Goal: Task Accomplishment & Management: Complete application form

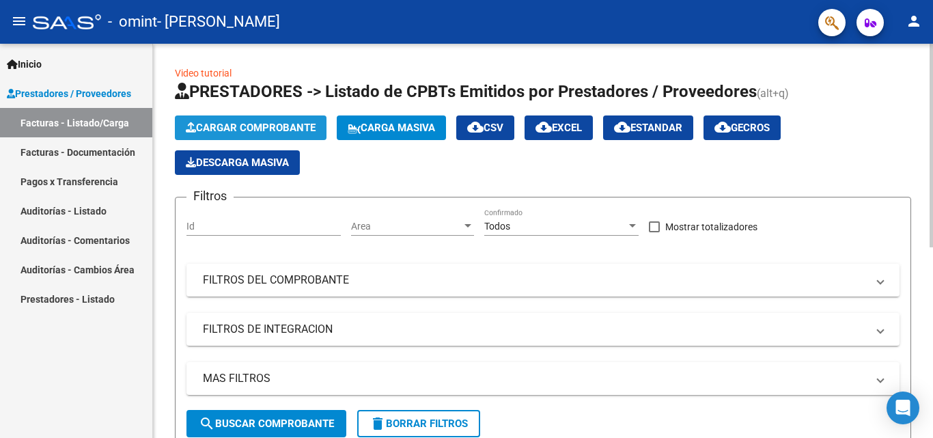
click at [289, 123] on span "Cargar Comprobante" at bounding box center [251, 128] width 130 height 12
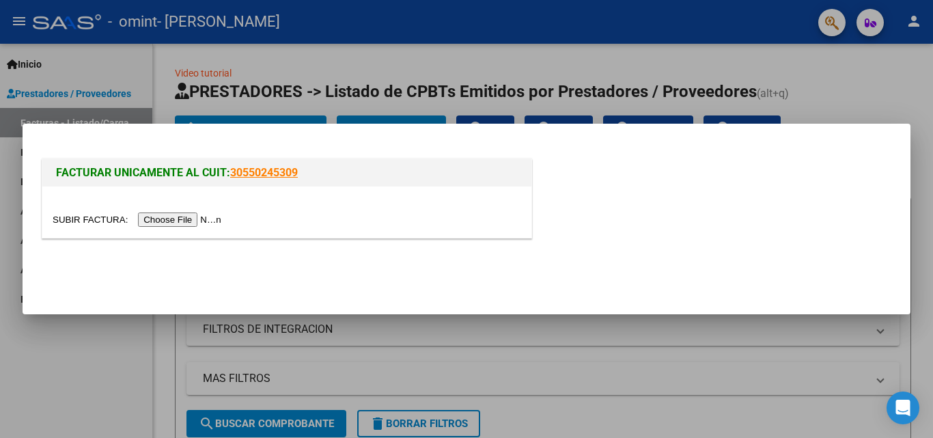
click at [189, 216] on input "file" at bounding box center [139, 219] width 173 height 14
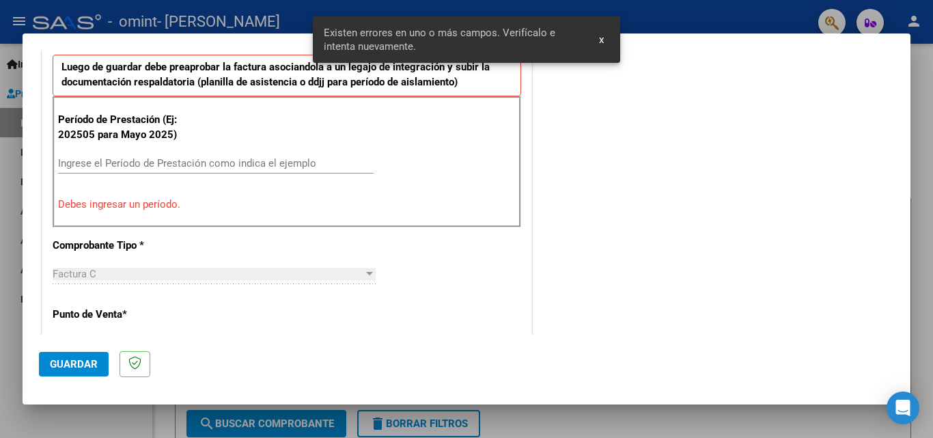
scroll to position [308, 0]
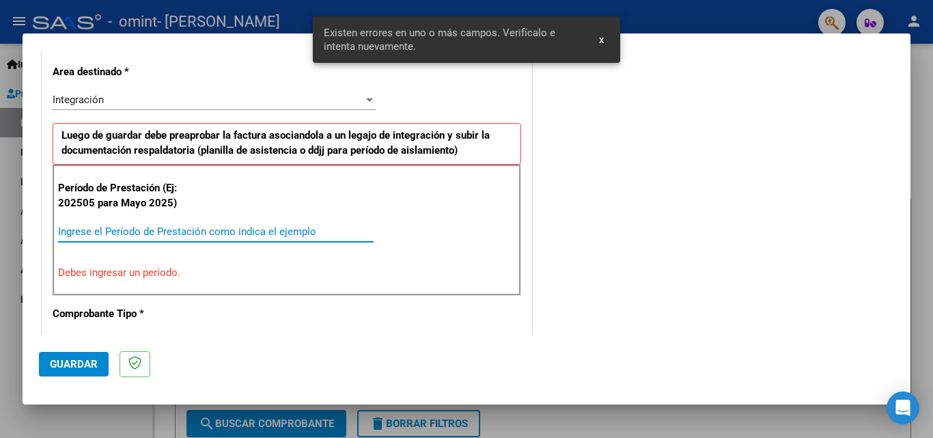
click at [221, 232] on input "Ingrese el Período de Prestación como indica el ejemplo" at bounding box center [216, 231] width 316 height 12
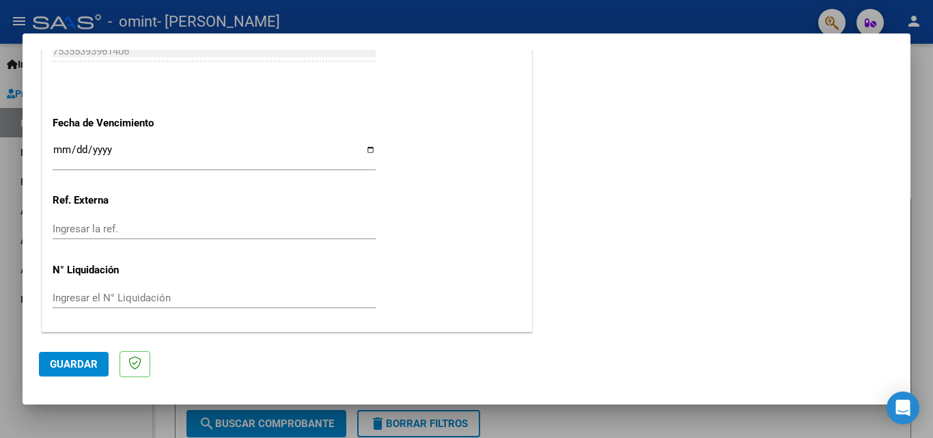
scroll to position [849, 0]
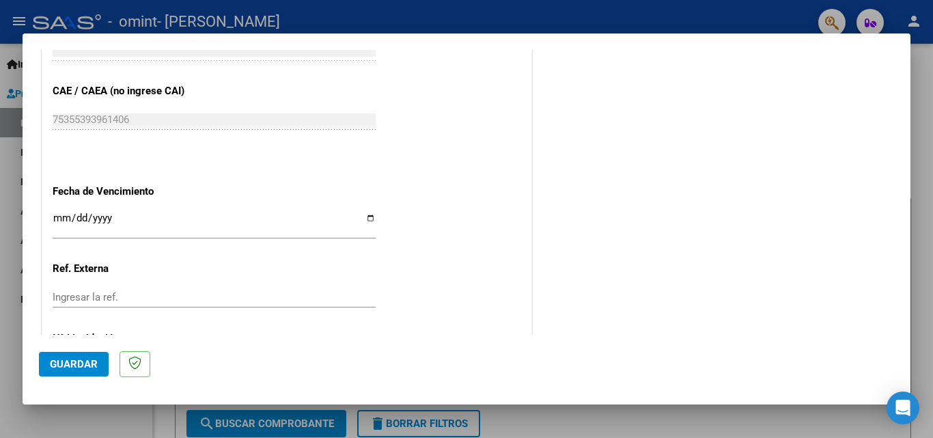
type input "202508"
click at [367, 217] on input "Ingresar la fecha" at bounding box center [214, 223] width 323 height 22
type input "[DATE]"
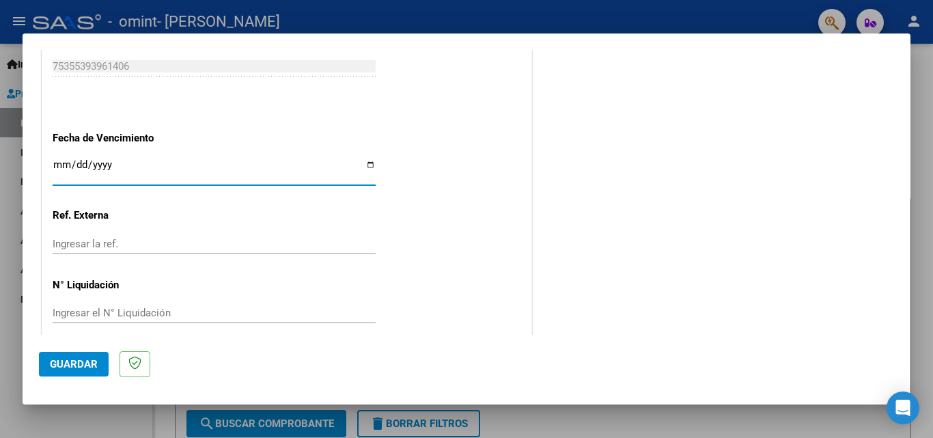
scroll to position [917, 0]
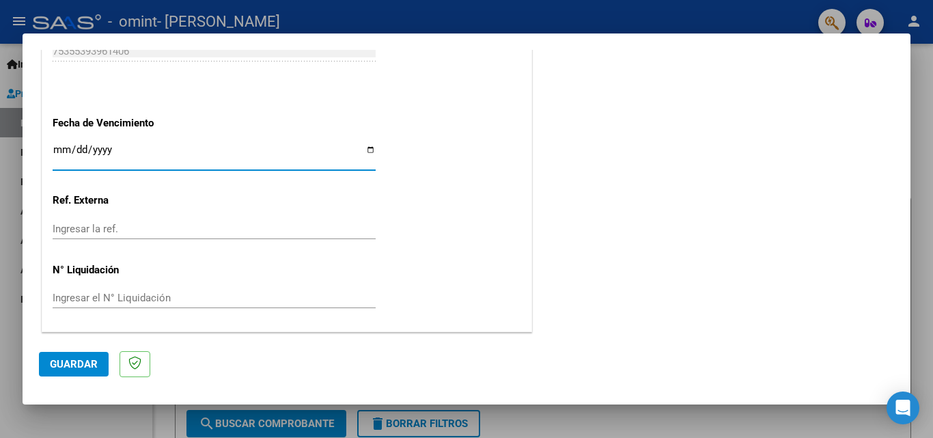
click at [79, 362] on span "Guardar" at bounding box center [74, 364] width 48 height 12
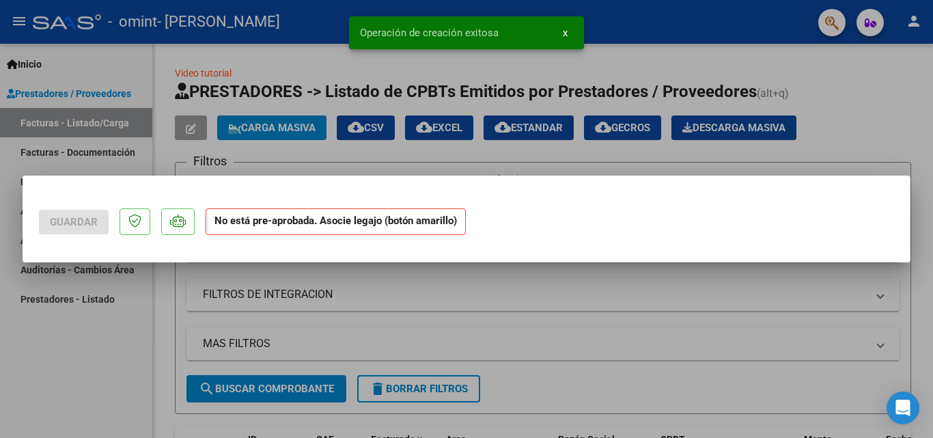
scroll to position [0, 0]
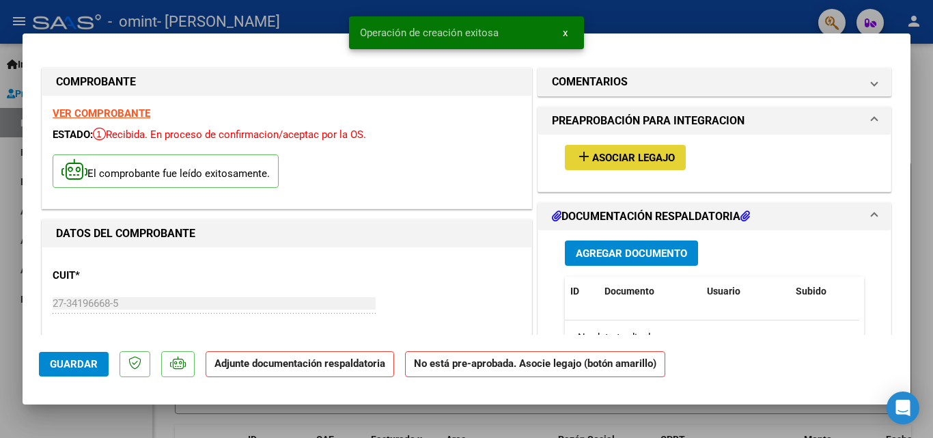
click at [599, 156] on span "Asociar Legajo" at bounding box center [633, 158] width 83 height 12
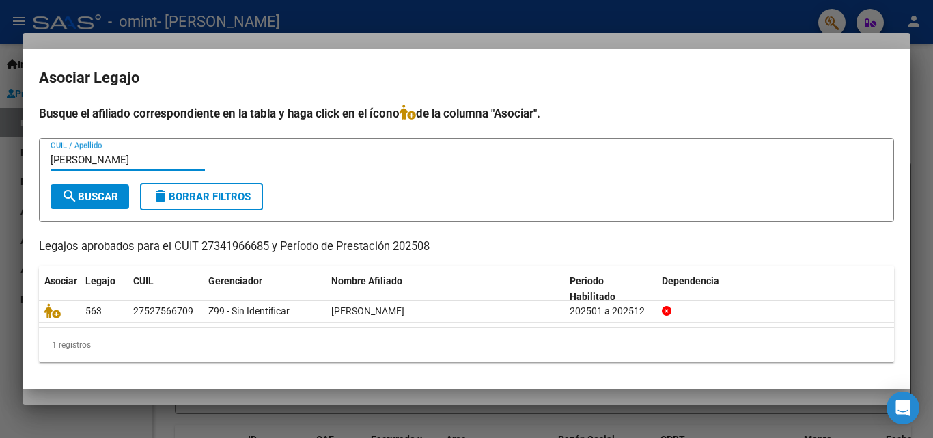
type input "[PERSON_NAME]"
click at [93, 189] on button "search Buscar" at bounding box center [90, 196] width 79 height 25
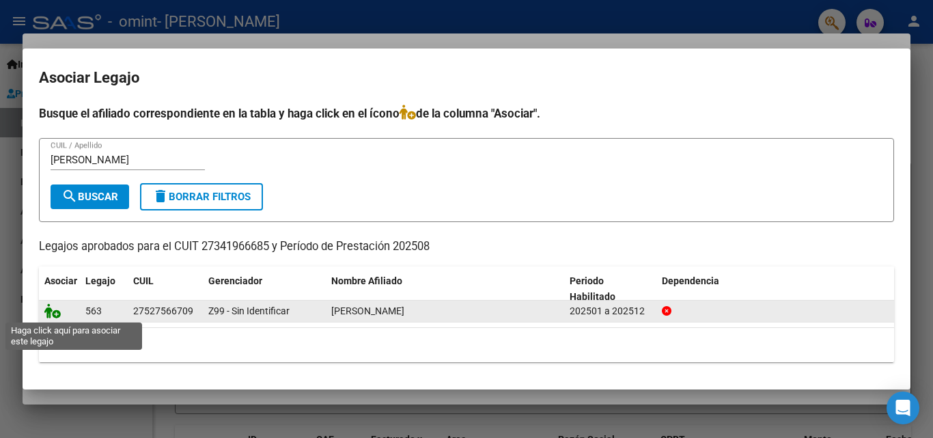
click at [50, 313] on icon at bounding box center [52, 310] width 16 height 15
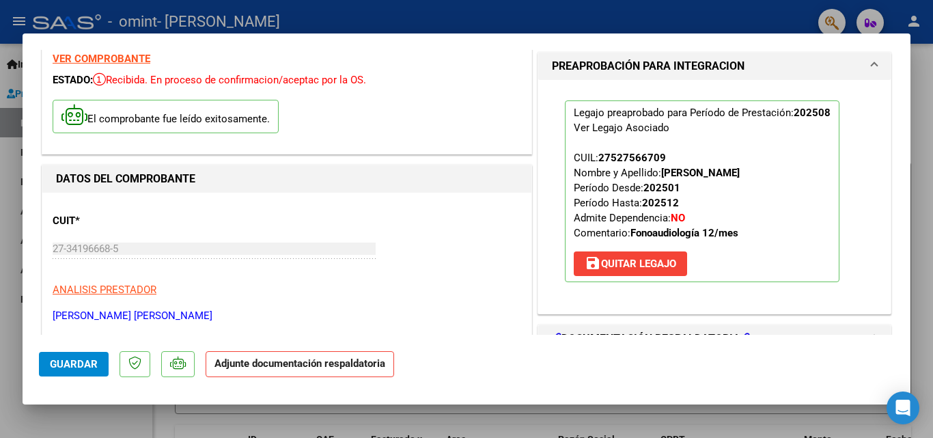
scroll to position [205, 0]
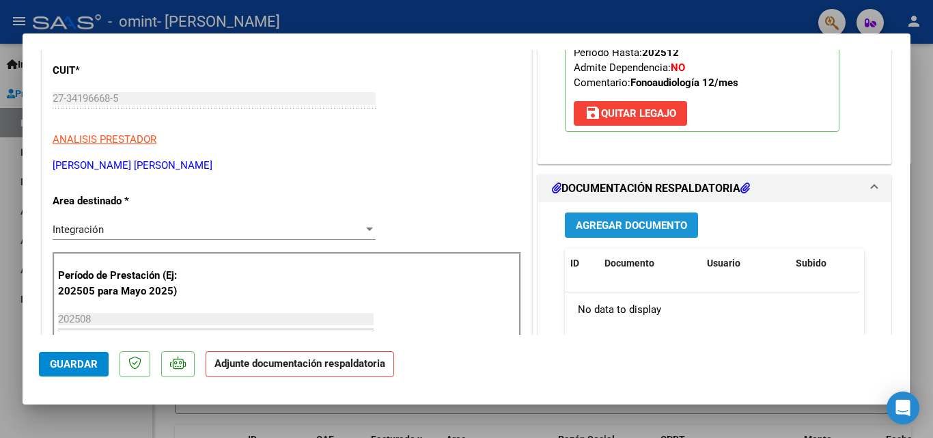
click at [595, 221] on span "Agregar Documento" at bounding box center [631, 225] width 111 height 12
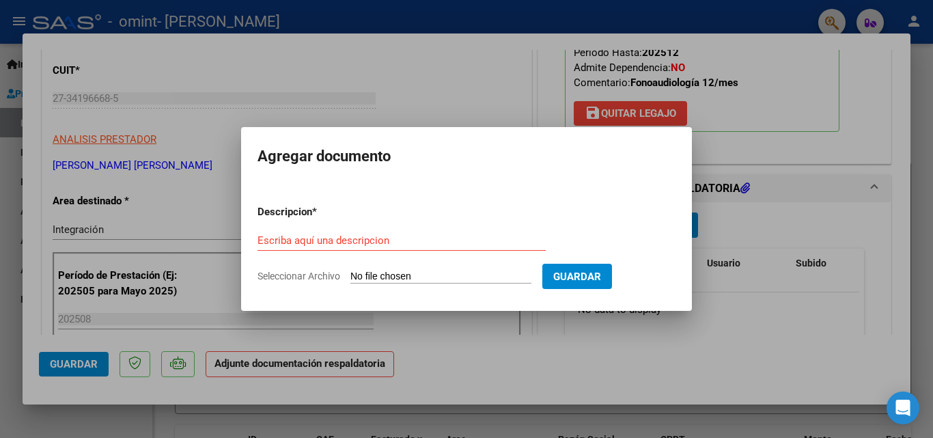
click at [389, 275] on input "Seleccionar Archivo" at bounding box center [440, 276] width 181 height 13
type input "C:\fakepath\asist marti [DATE].pdf"
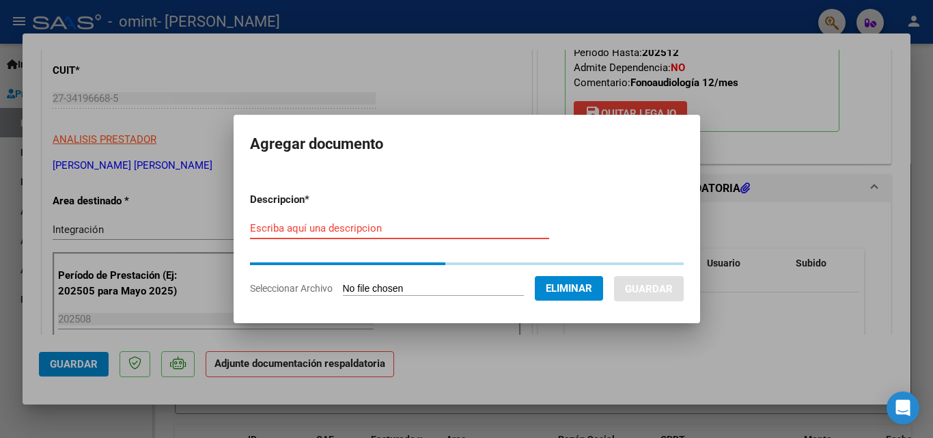
click at [356, 227] on input "Escriba aquí una descripcion" at bounding box center [399, 228] width 299 height 12
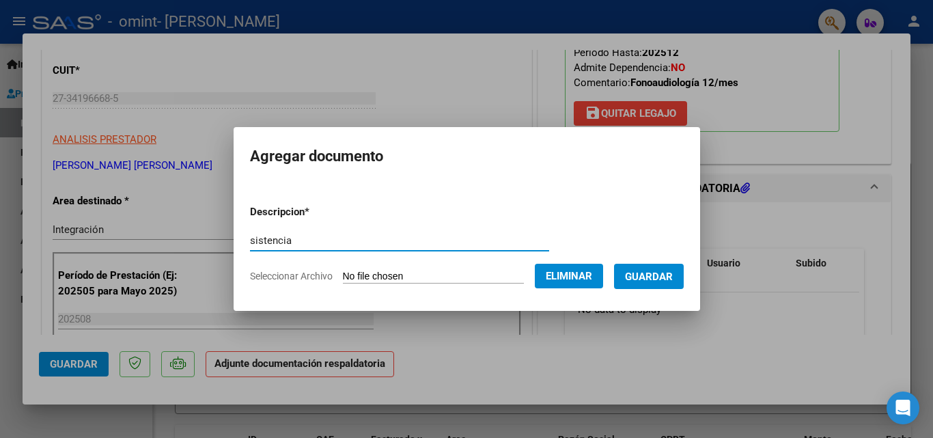
click at [250, 241] on input "sistencia" at bounding box center [399, 240] width 299 height 12
type input "asistencia"
click at [666, 274] on span "Guardar" at bounding box center [649, 276] width 48 height 12
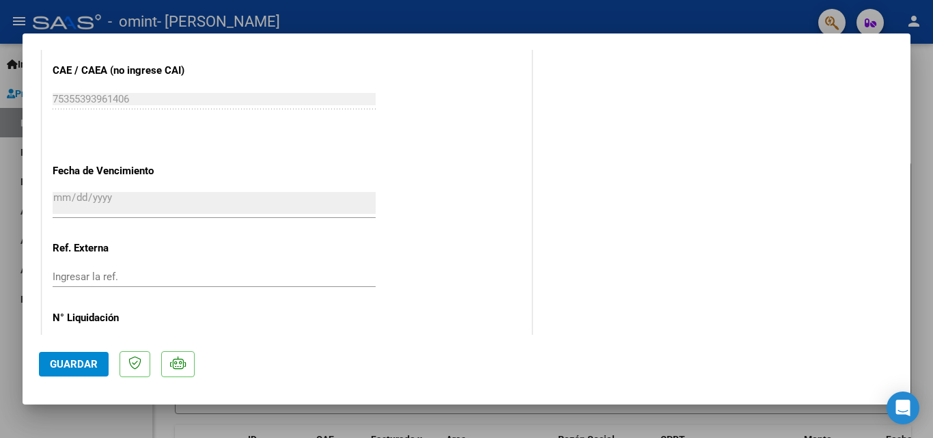
scroll to position [938, 0]
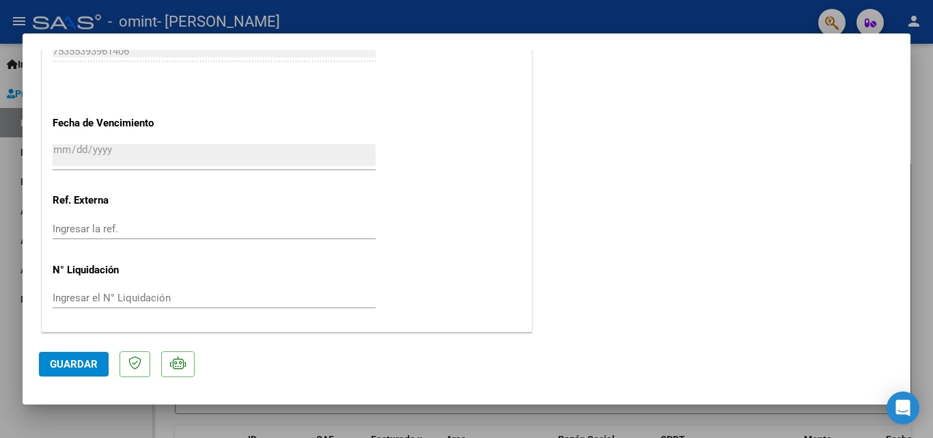
click at [87, 361] on span "Guardar" at bounding box center [74, 364] width 48 height 12
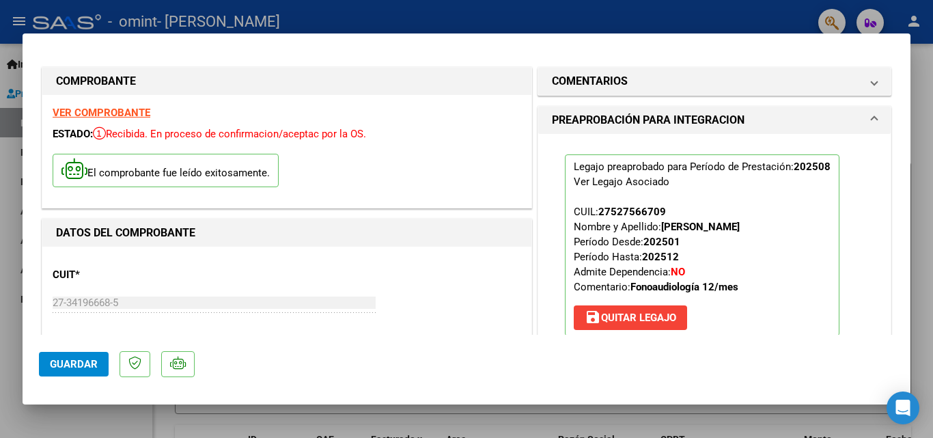
scroll to position [0, 0]
click at [451, 14] on div at bounding box center [466, 219] width 933 height 438
type input "$ 0,00"
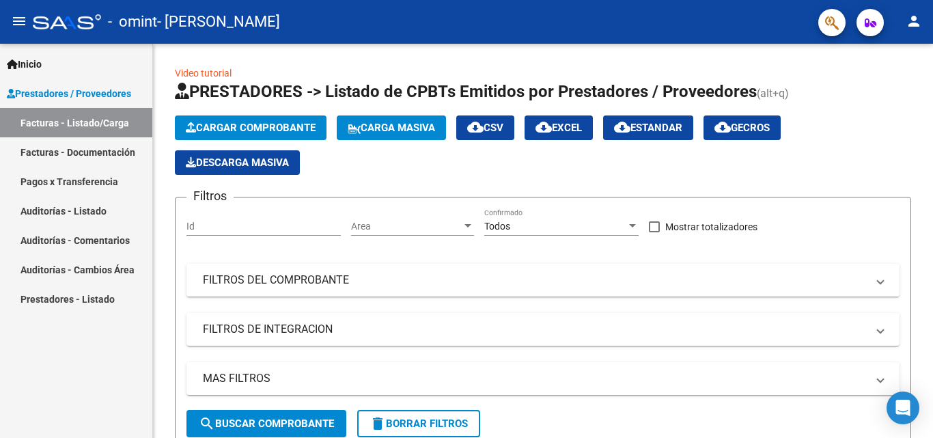
click at [113, 152] on link "Facturas - Documentación" at bounding box center [76, 151] width 152 height 29
